Goal: Task Accomplishment & Management: Complete application form

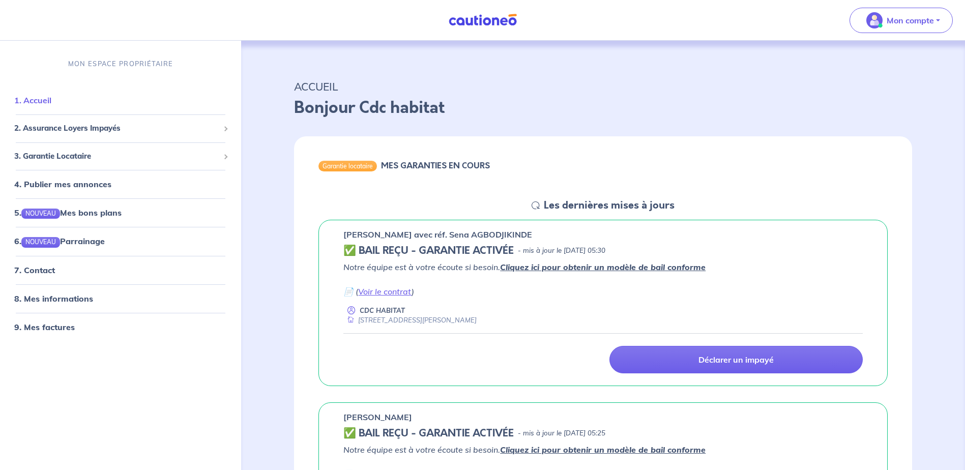
click at [40, 101] on link "1. Accueil" at bounding box center [32, 101] width 37 height 10
click at [60, 159] on span "3. Garantie Locataire" at bounding box center [116, 157] width 205 height 12
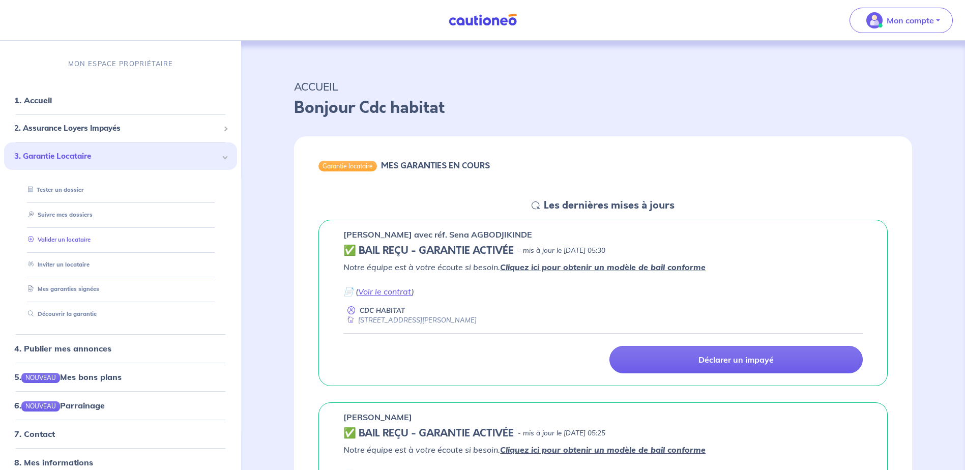
click at [63, 239] on link "Valider un locataire" at bounding box center [57, 239] width 67 height 7
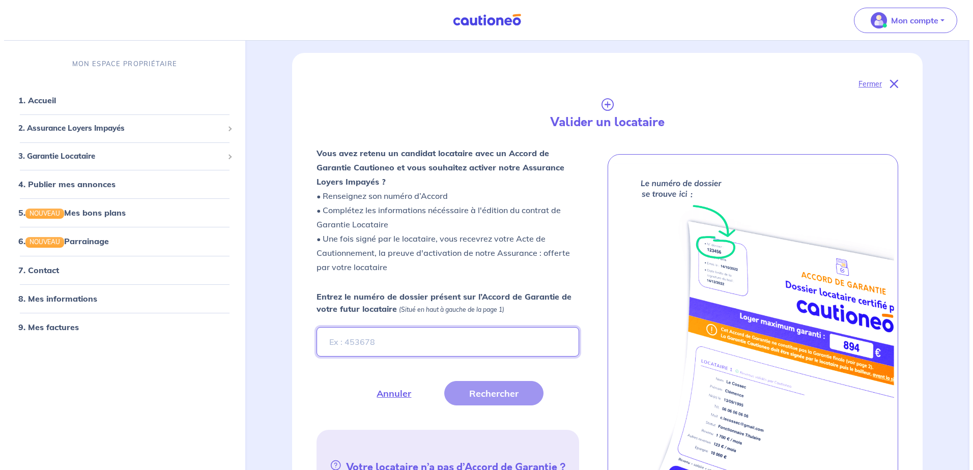
scroll to position [153, 0]
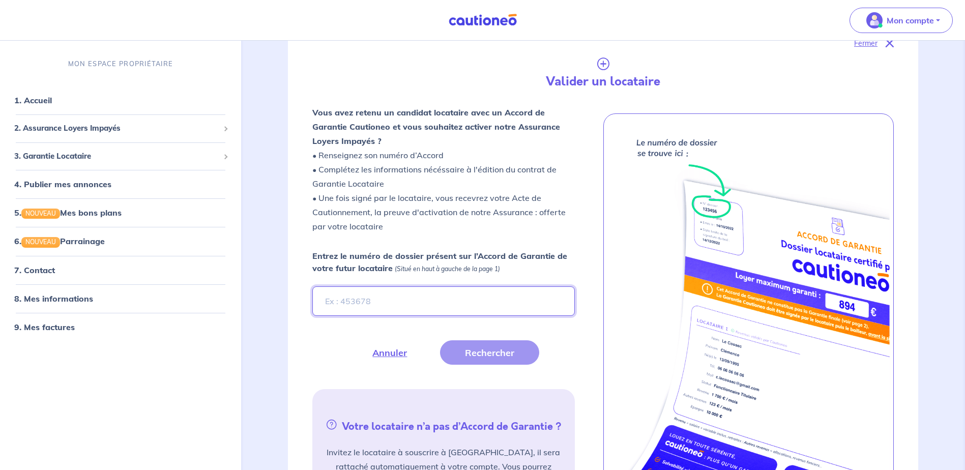
click at [369, 302] on input "Entrez le numéro de dossier présent sur l’Accord de Garantie de votre futur loc…" at bounding box center [443, 302] width 262 height 30
type input "m8YmEs"
click at [484, 349] on button "Rechercher" at bounding box center [489, 352] width 99 height 24
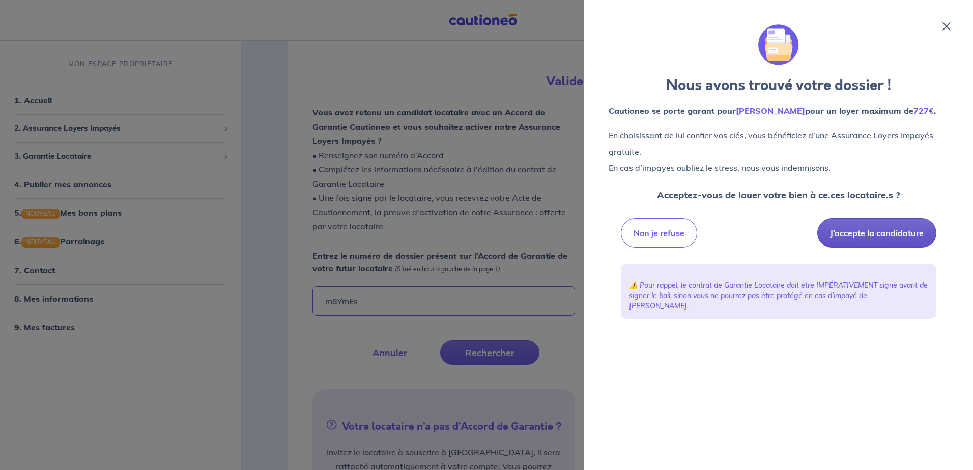
click at [877, 236] on button "J’accepte la candidature" at bounding box center [876, 233] width 119 height 30
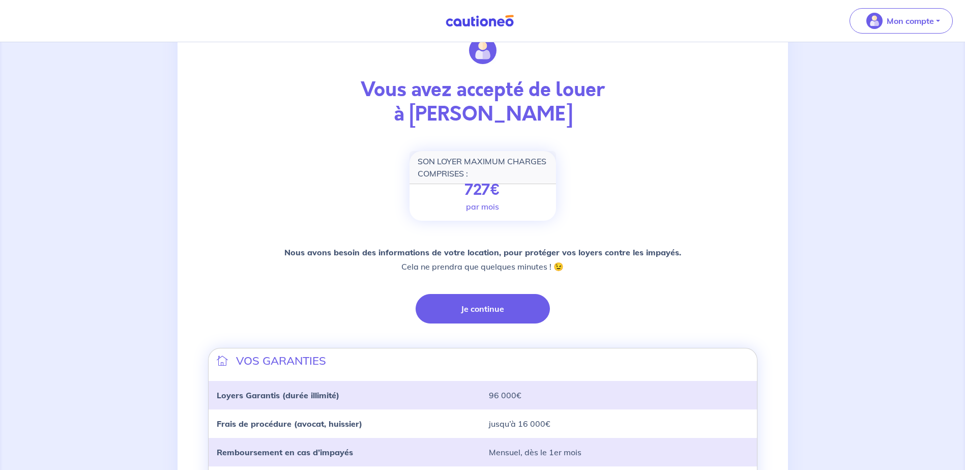
scroll to position [102, 0]
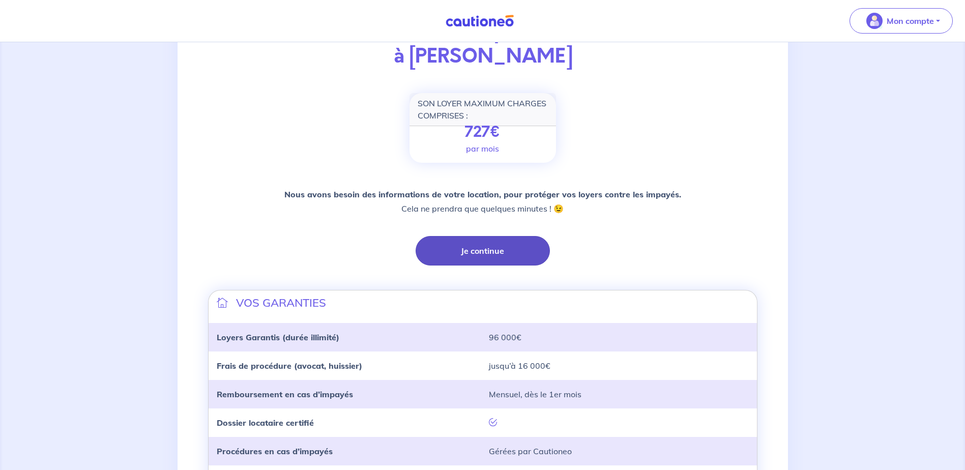
click at [516, 251] on button "Je continue" at bounding box center [483, 251] width 134 height 30
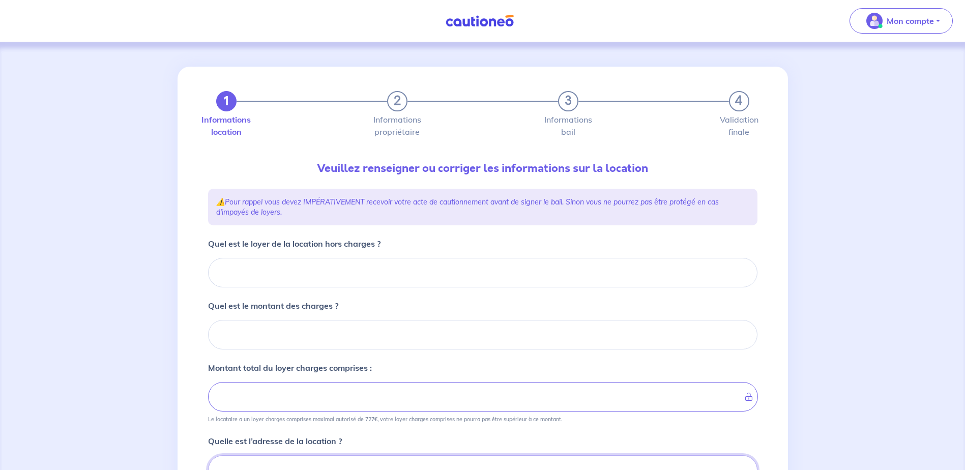
scroll to position [5, 0]
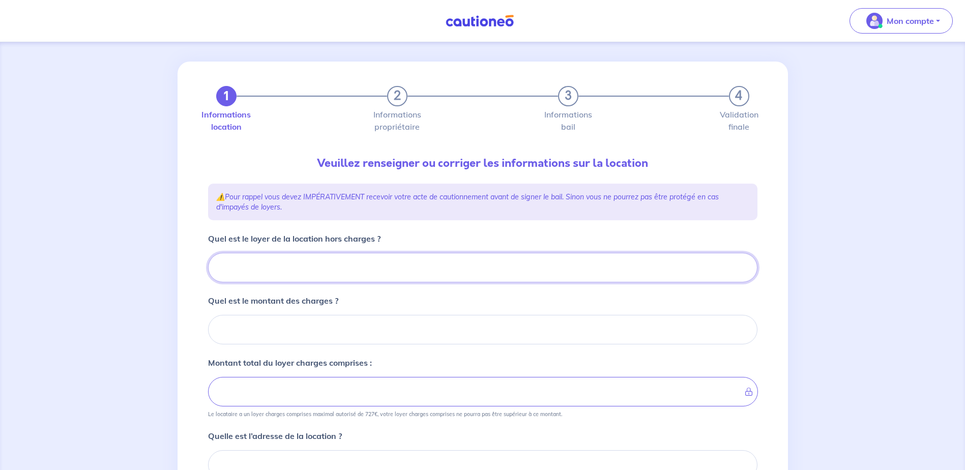
click at [284, 269] on input "Quel est le loyer de la location hors charges ?" at bounding box center [483, 268] width 550 height 30
type input "48"
type input "482"
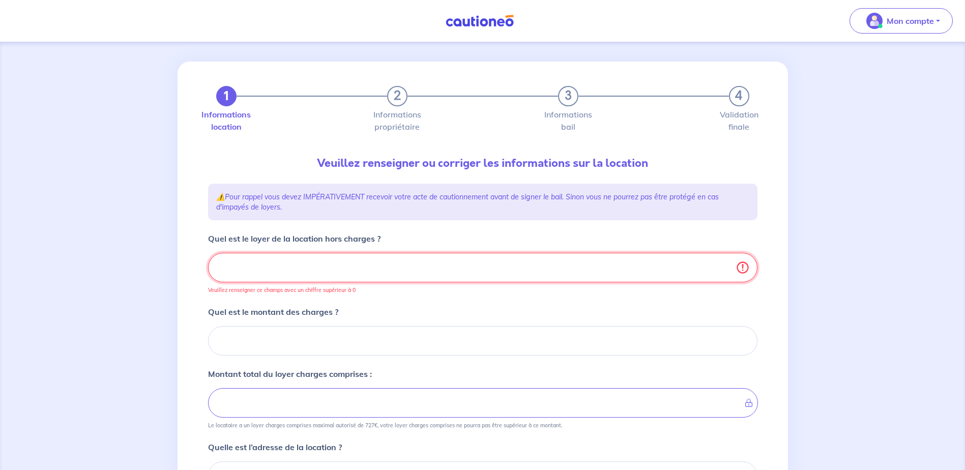
type input "482.0"
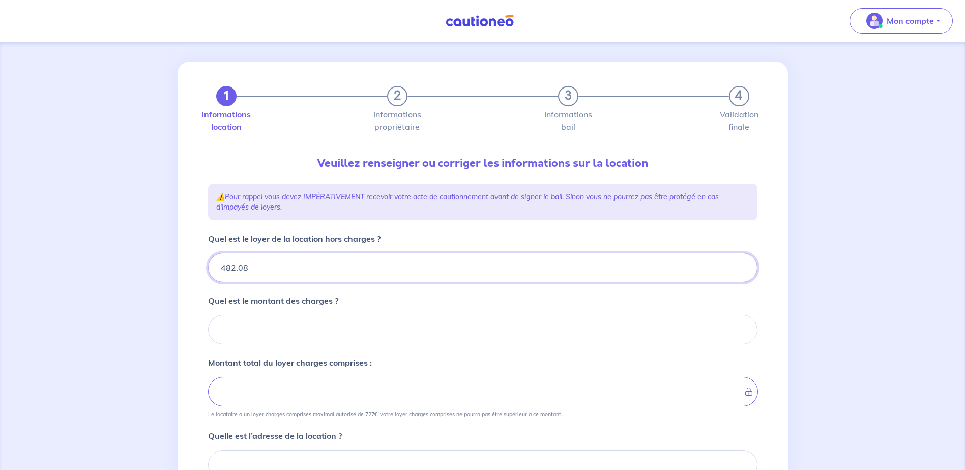
type input "482.083"
type input "482.0"
type input "482.83"
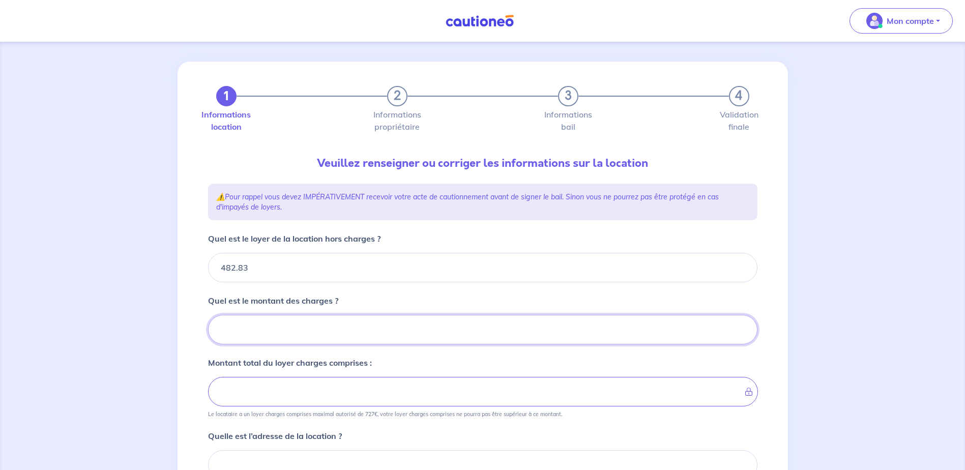
click at [266, 330] on input "Quel est le montant des charges ?" at bounding box center [483, 330] width 550 height 30
type input "85"
type input "490.83"
type input "567.82"
type input "85.9"
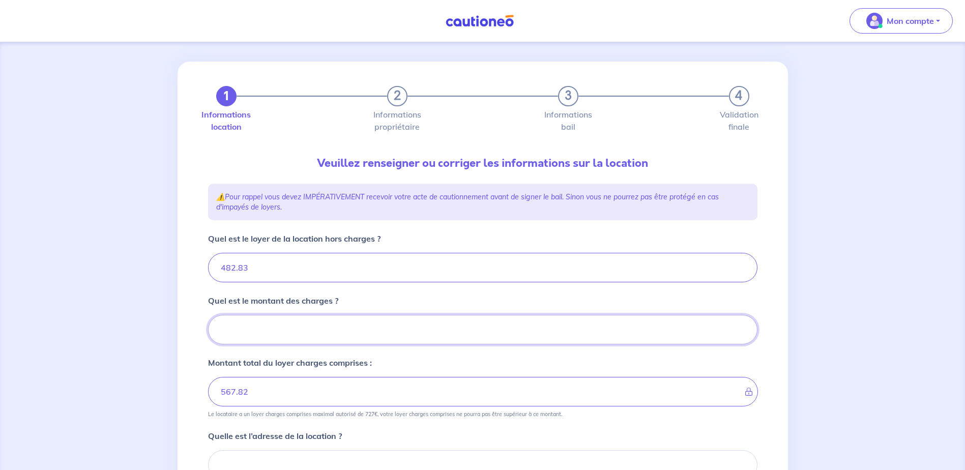
type input "482.83"
type input "85.90"
type input "568.73"
type input "85.90"
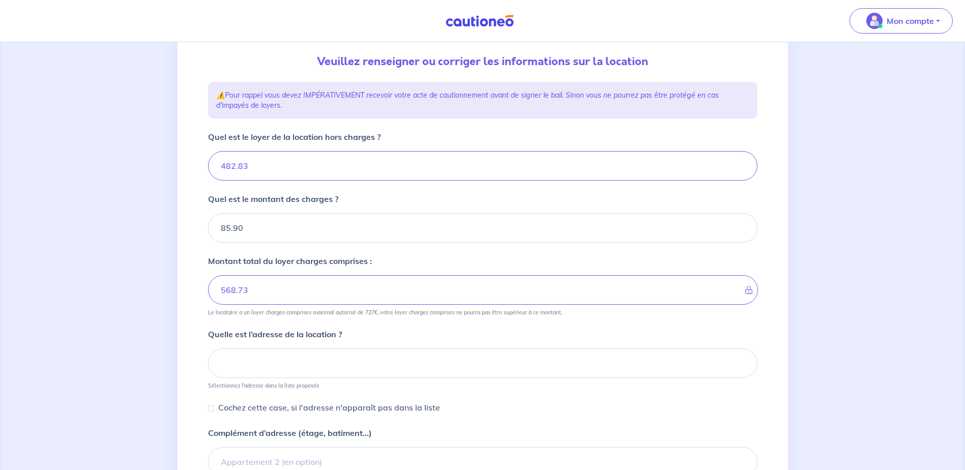
scroll to position [158, 0]
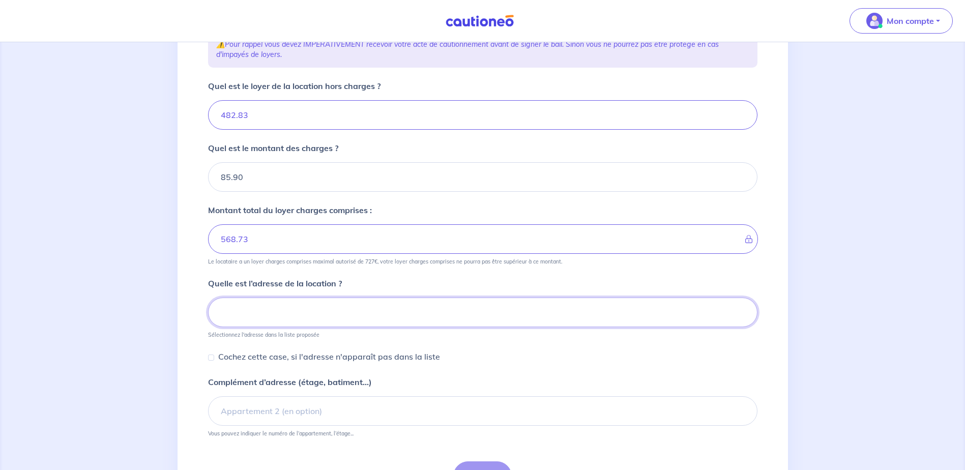
click at [274, 313] on input at bounding box center [483, 313] width 550 height 30
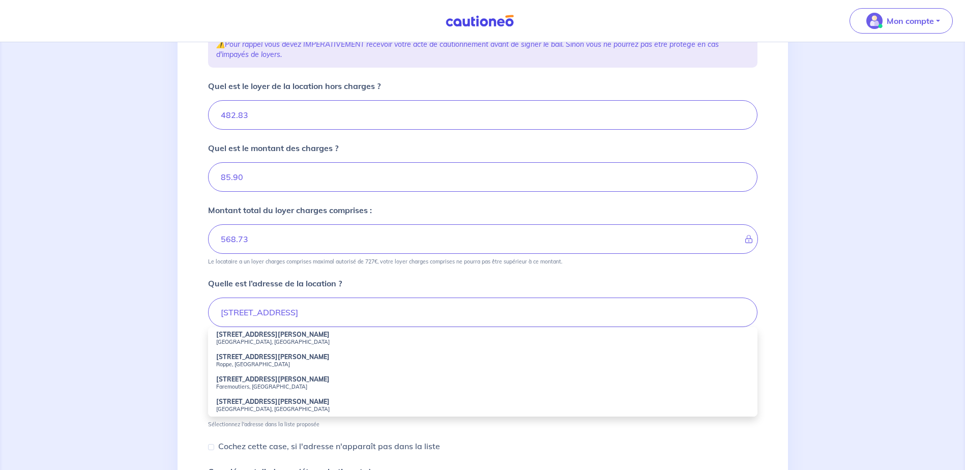
click at [253, 333] on strong "[STREET_ADDRESS][PERSON_NAME]" at bounding box center [272, 335] width 113 height 8
type input "[STREET_ADDRESS][PERSON_NAME]"
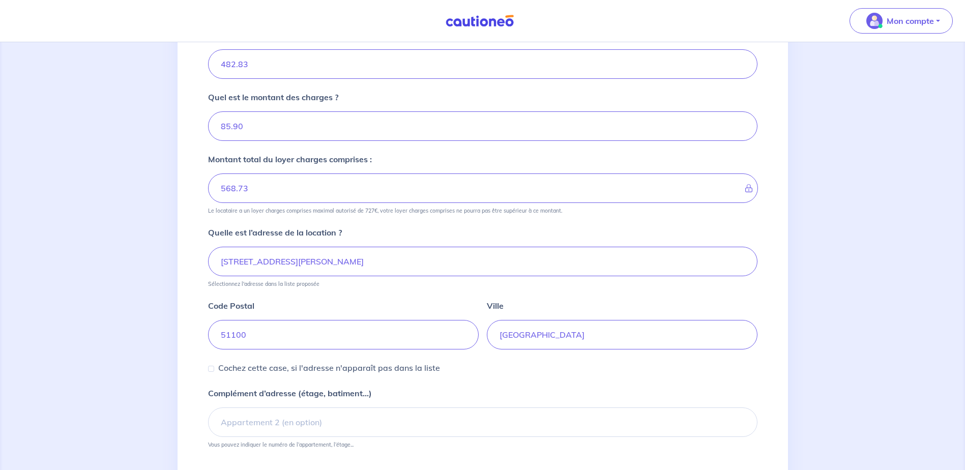
scroll to position [260, 0]
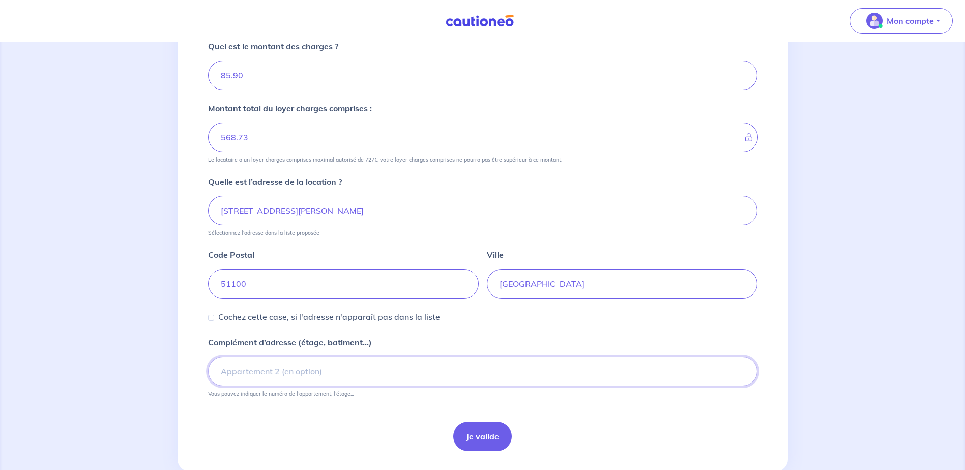
click at [233, 376] on input "Complément d’adresse (étage, batiment...)" at bounding box center [483, 372] width 550 height 30
click at [222, 374] on input "BAT B10 PORTE 25" at bounding box center [483, 372] width 550 height 30
type input "RESIDENCE COMMANDANT [PERSON_NAME] BAT B10 PORTE 25"
click at [492, 441] on button "Je valide" at bounding box center [482, 437] width 59 height 30
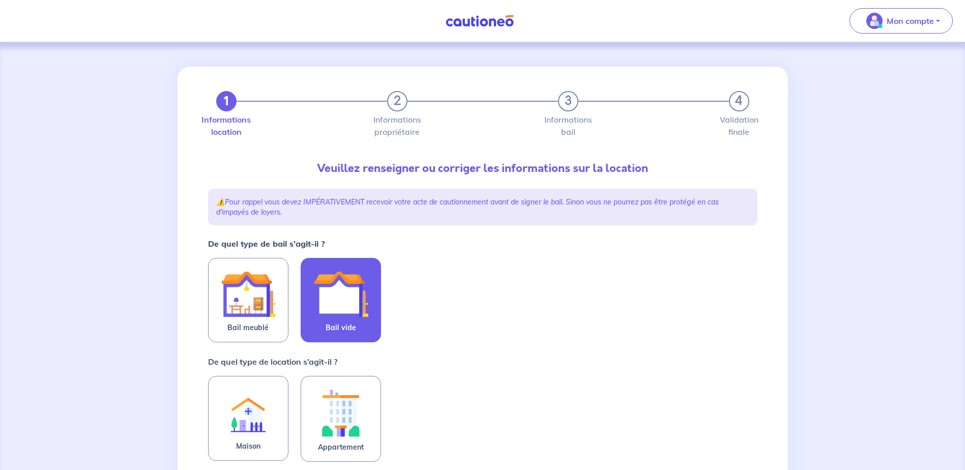
click at [349, 315] on img at bounding box center [340, 294] width 55 height 55
click at [0, 0] on input "Bail vide" at bounding box center [0, 0] width 0 height 0
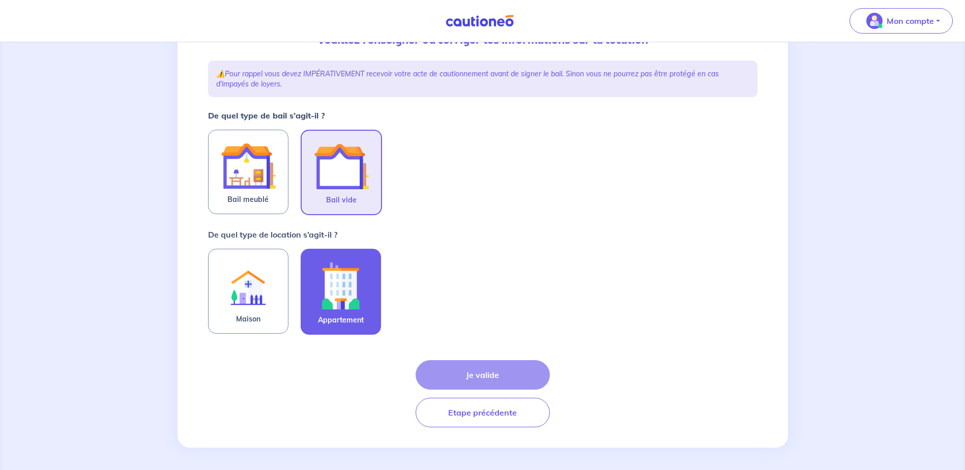
scroll to position [130, 0]
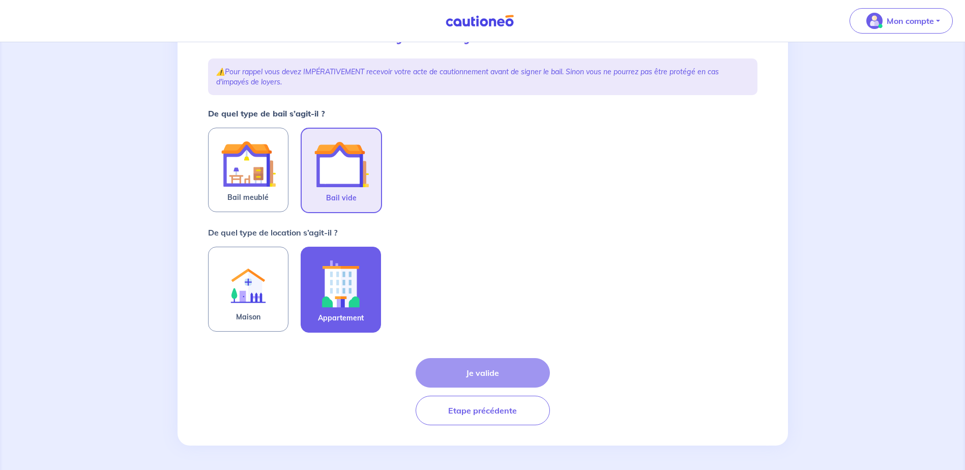
click at [367, 282] on img at bounding box center [340, 283] width 55 height 56
click at [0, 0] on input "Appartement" at bounding box center [0, 0] width 0 height 0
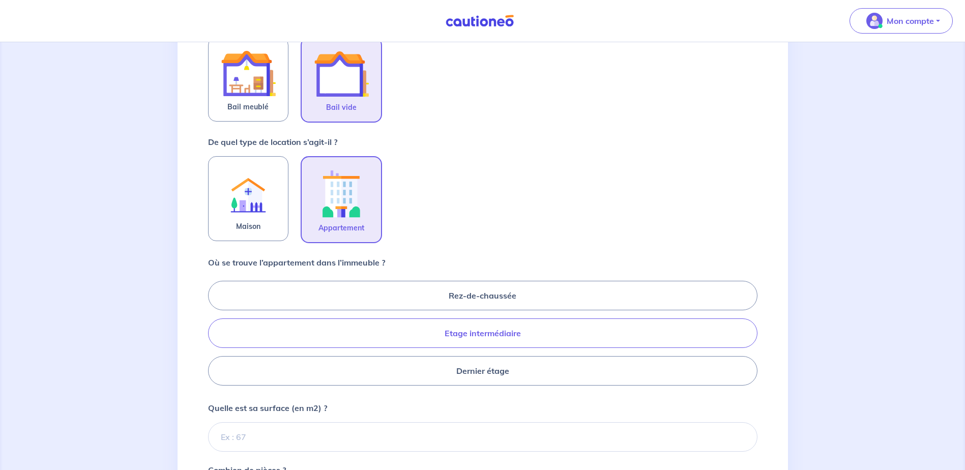
scroll to position [232, 0]
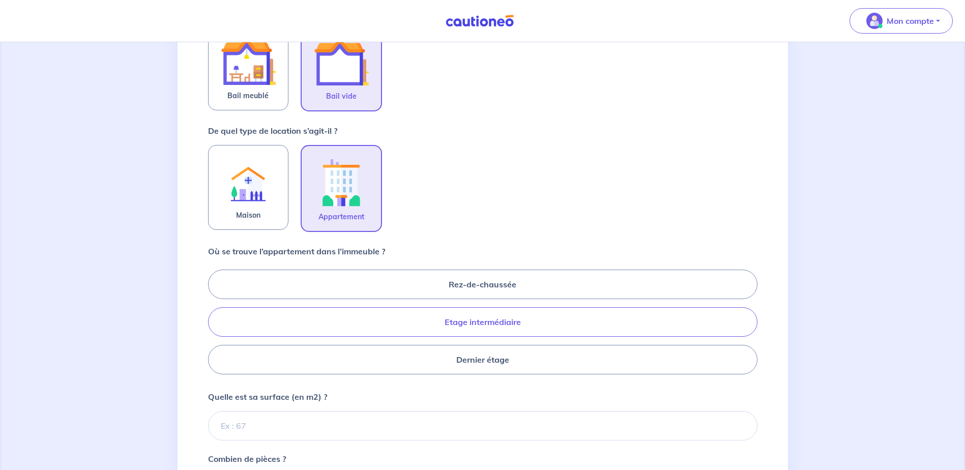
click at [443, 327] on label "Etage intermédiaire" at bounding box center [483, 322] width 550 height 30
click at [215, 325] on input "Etage intermédiaire" at bounding box center [211, 322] width 7 height 7
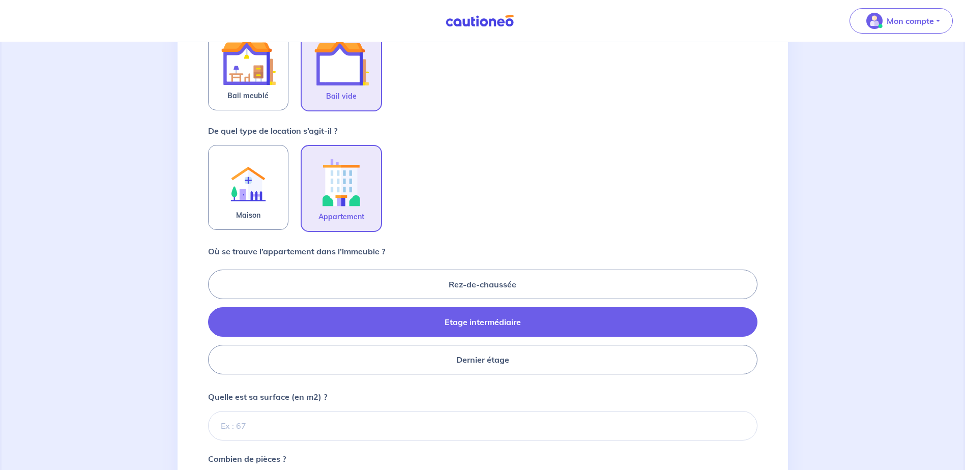
radio input "true"
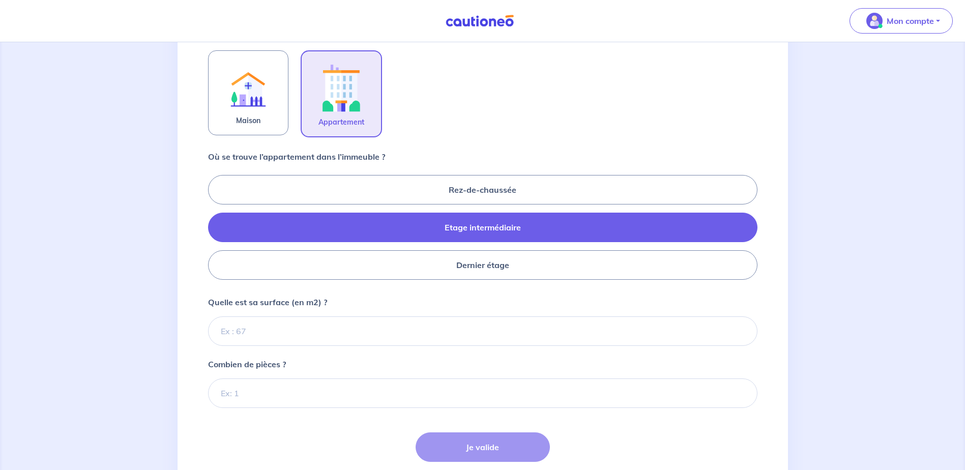
scroll to position [334, 0]
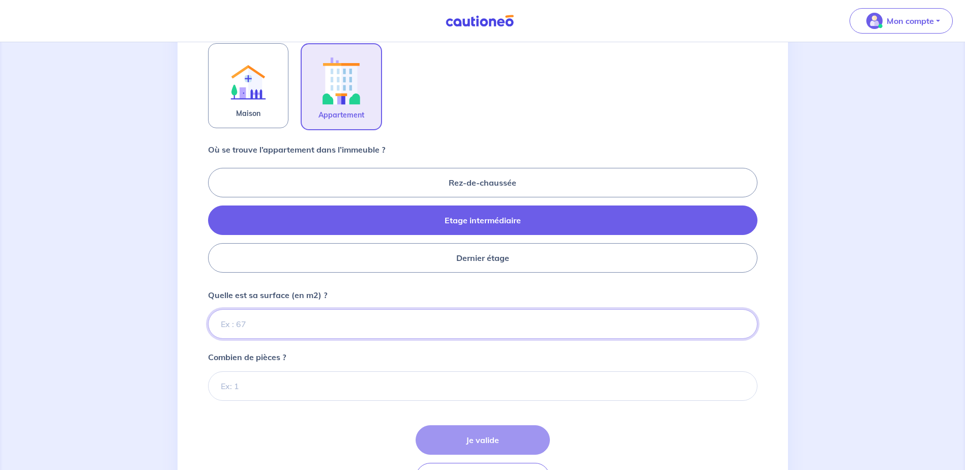
click at [387, 335] on input "Quelle est sa surface (en m2) ?" at bounding box center [483, 324] width 550 height 30
type input "56"
click at [232, 388] on input "Combien de pièces ?" at bounding box center [483, 387] width 550 height 30
type input "3"
click at [447, 445] on button "Je valide" at bounding box center [483, 440] width 134 height 30
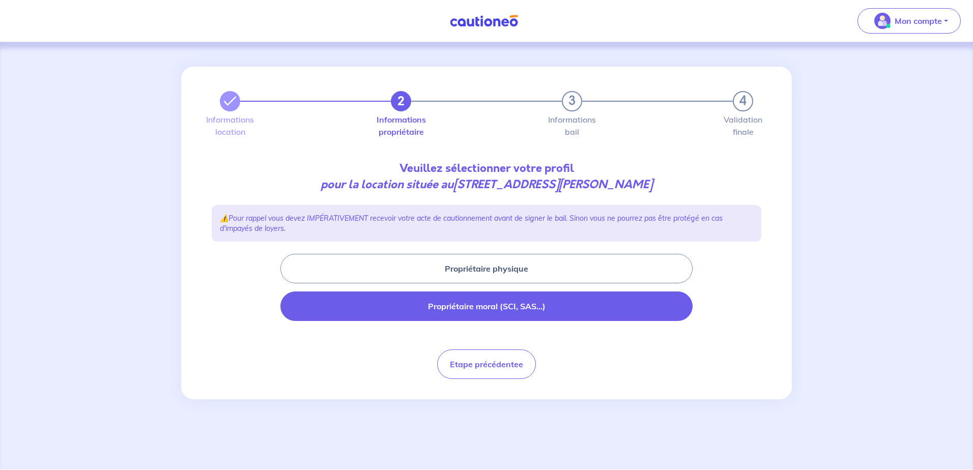
click at [491, 309] on button "Propriétaire moral (SCI, SAS...)" at bounding box center [486, 307] width 412 height 30
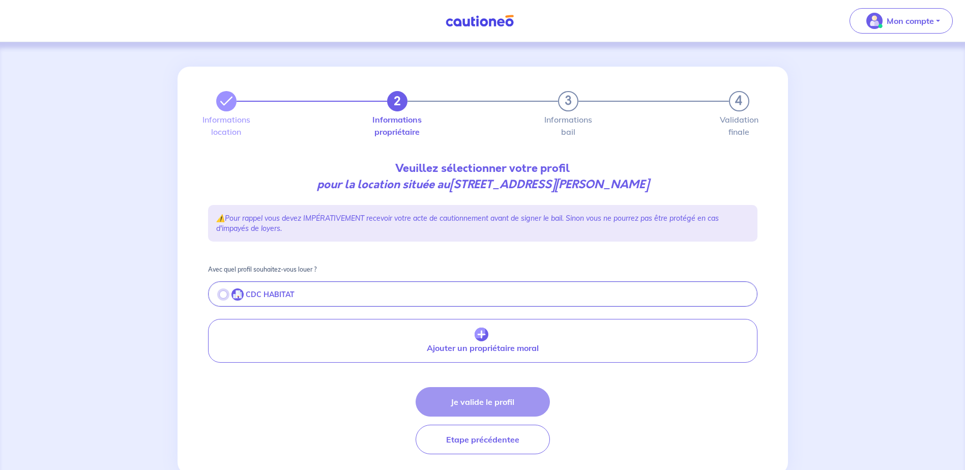
click at [221, 292] on input "radio" at bounding box center [223, 295] width 8 height 8
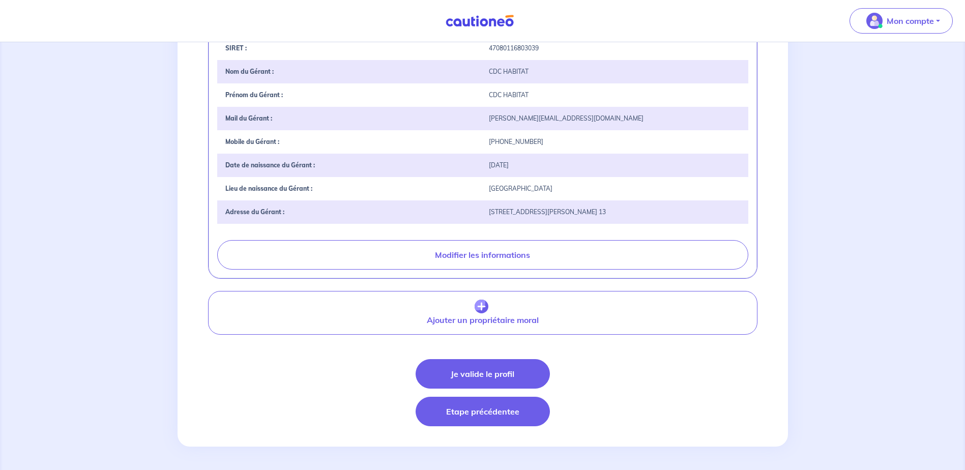
scroll to position [302, 0]
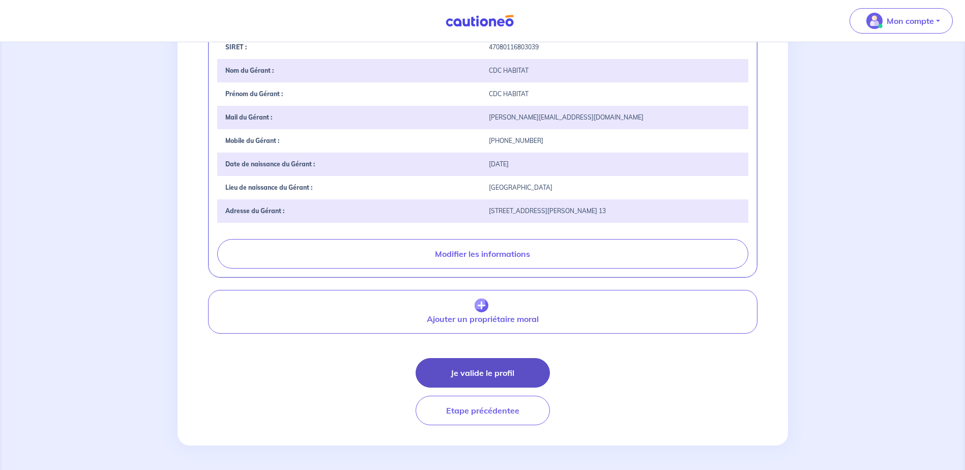
click at [515, 376] on button "Je valide le profil" at bounding box center [483, 373] width 134 height 30
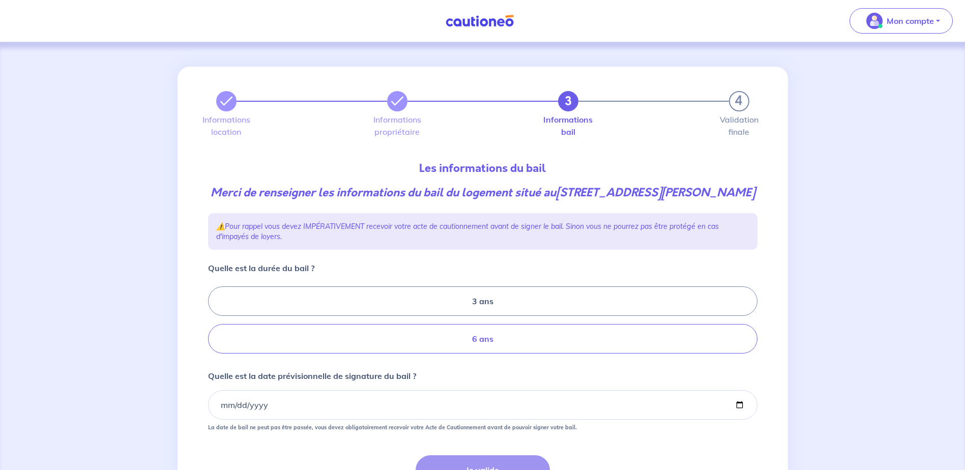
click at [516, 354] on label "6 ans" at bounding box center [483, 339] width 550 height 30
click at [215, 324] on input "6 ans" at bounding box center [211, 320] width 7 height 7
radio input "true"
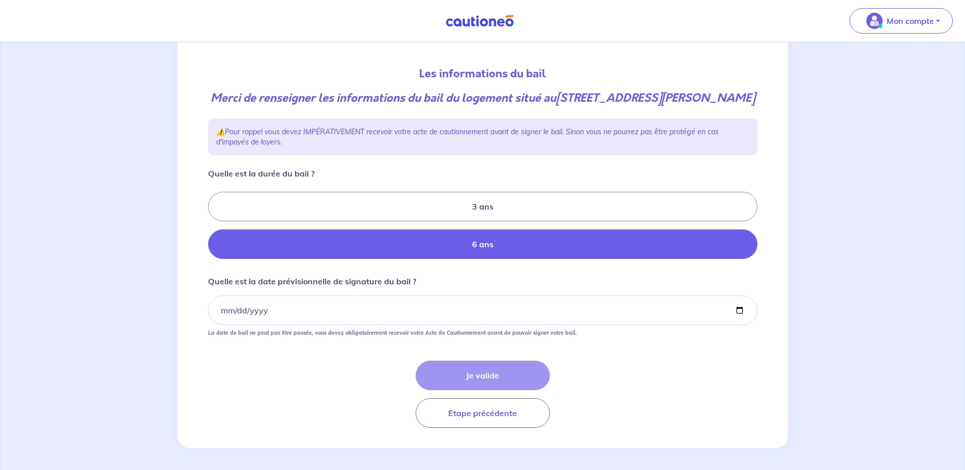
scroll to position [102, 0]
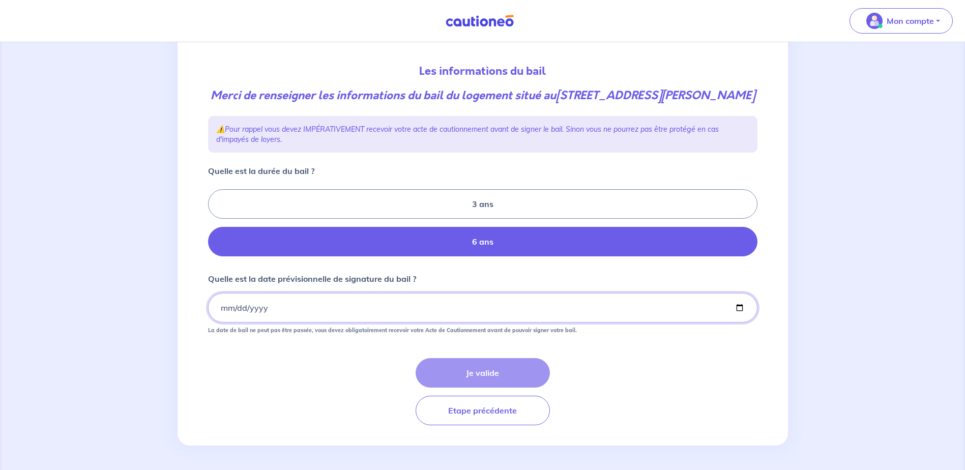
click at [224, 322] on input "Quelle est la date prévisionnelle de signature du bail ?" at bounding box center [483, 308] width 550 height 30
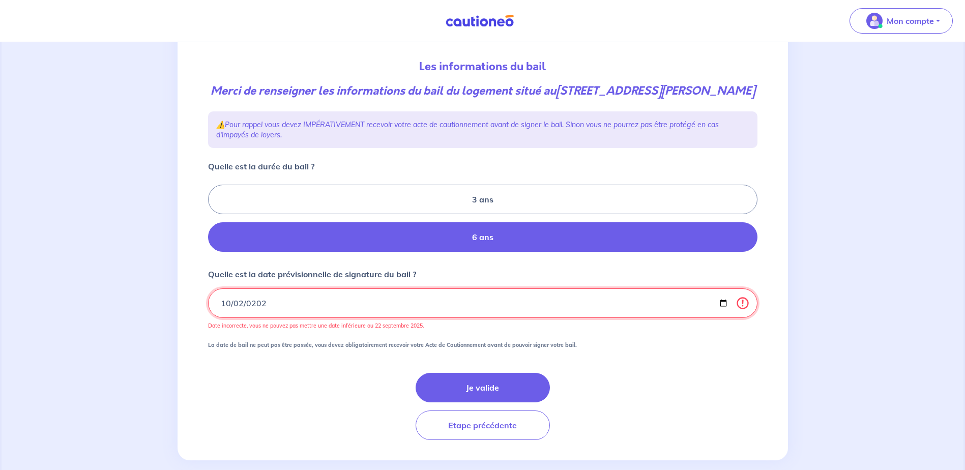
type input "[DATE]"
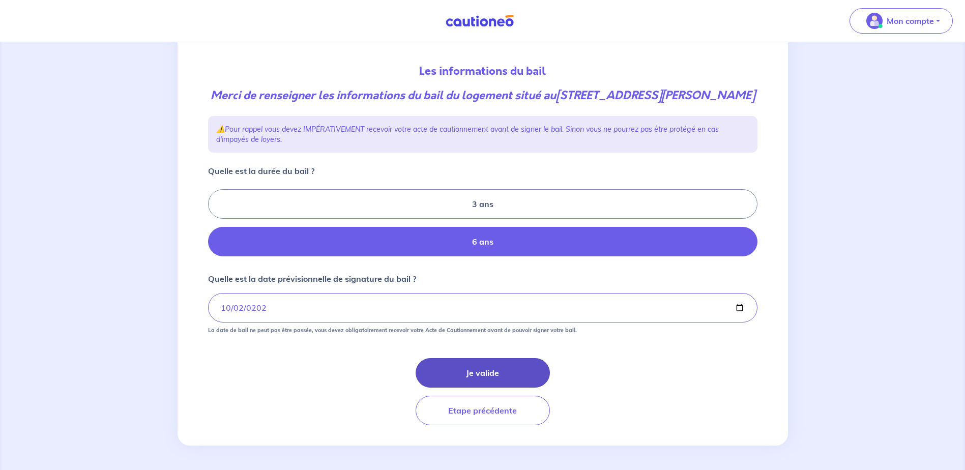
click at [509, 387] on button "Je valide" at bounding box center [483, 373] width 134 height 30
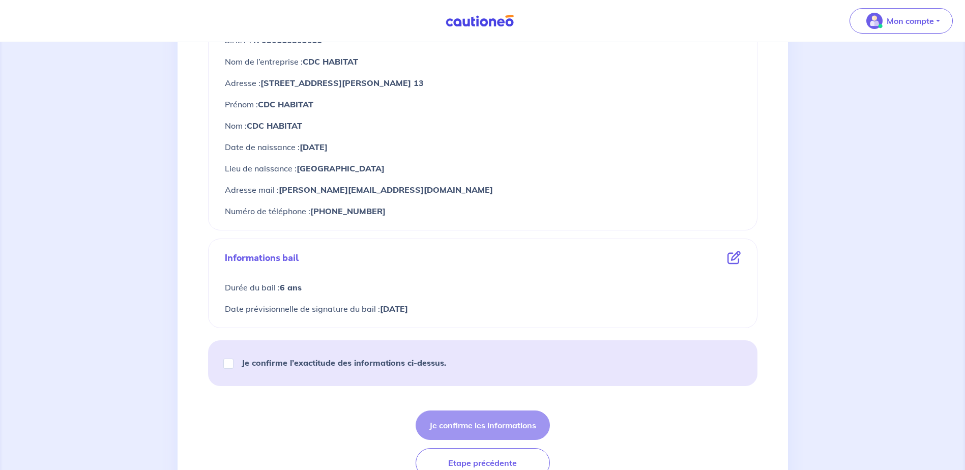
scroll to position [458, 0]
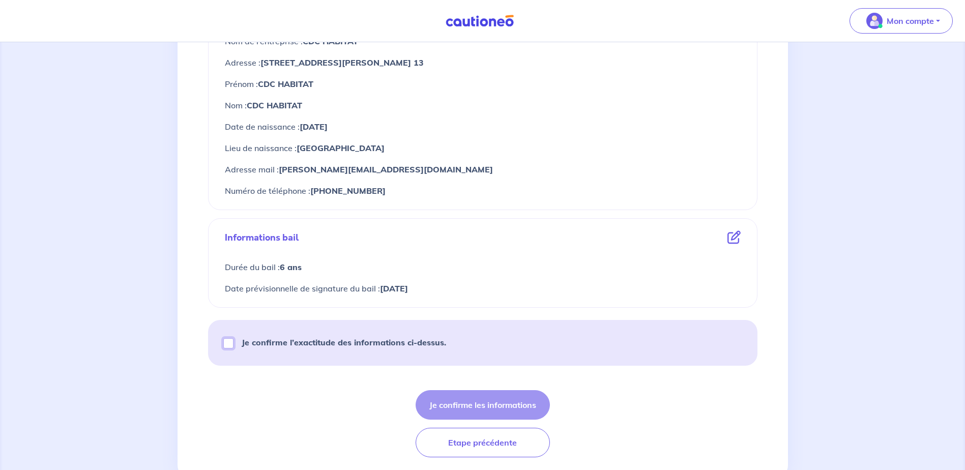
click at [225, 346] on input "Je confirme l’exactitude des informations ci-dessus." at bounding box center [228, 343] width 10 height 10
checkbox input "true"
click at [532, 409] on button "Je confirme les informations" at bounding box center [483, 405] width 134 height 30
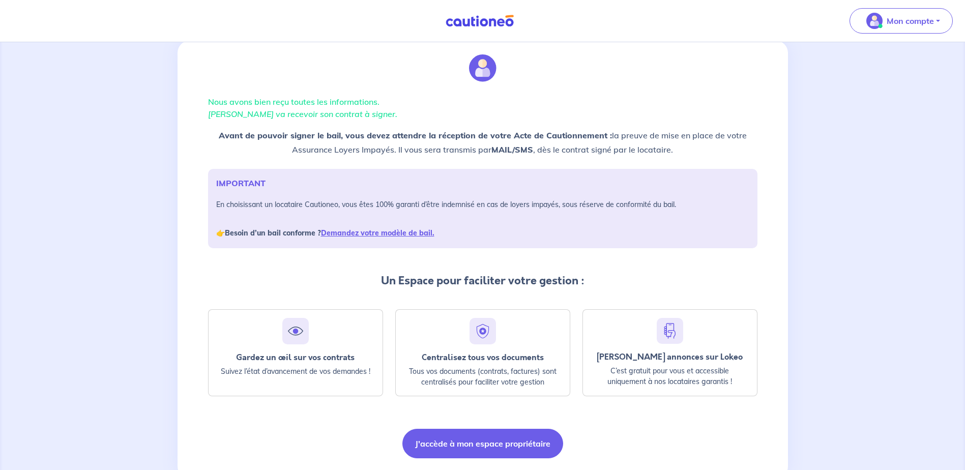
scroll to position [51, 0]
